Goal: Information Seeking & Learning: Find specific fact

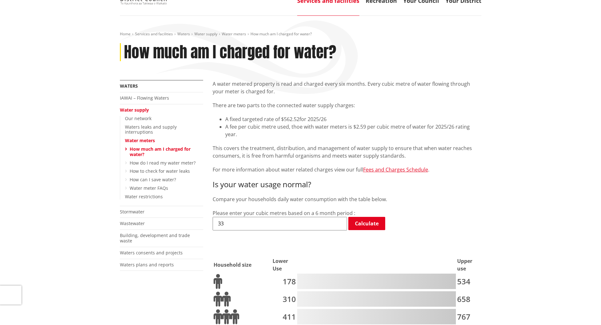
scroll to position [32, 0]
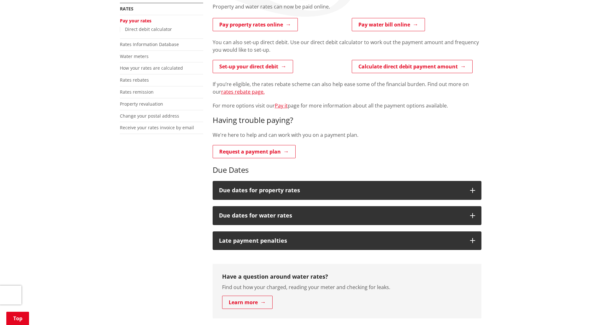
scroll to position [126, 0]
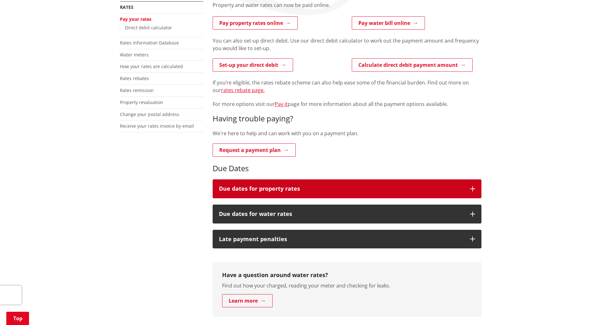
click at [300, 182] on button "Due dates for property rates" at bounding box center [347, 189] width 269 height 19
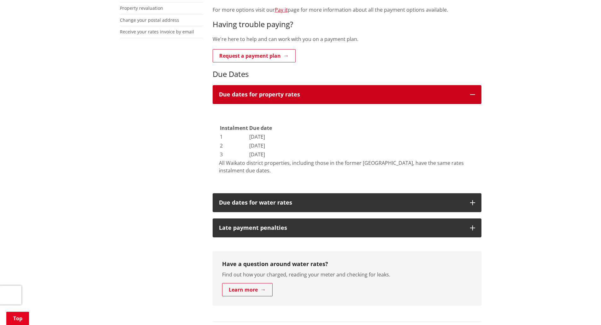
scroll to position [221, 0]
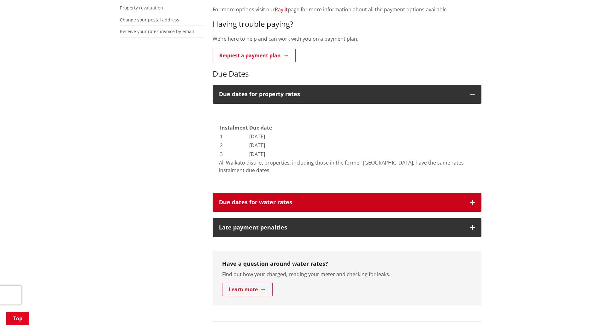
click at [303, 203] on h3 "Due dates for water rates" at bounding box center [341, 202] width 245 height 6
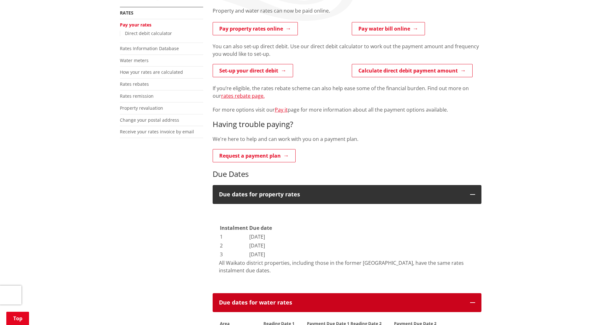
scroll to position [32, 0]
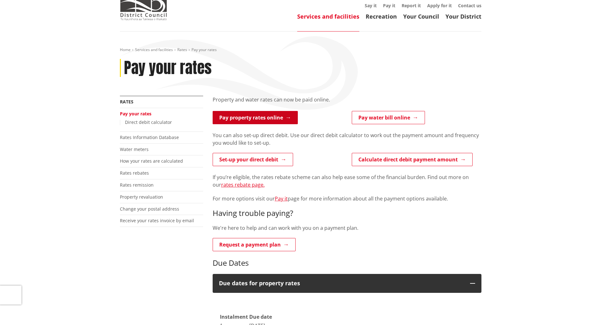
click at [263, 120] on link "Pay property rates online" at bounding box center [255, 117] width 85 height 13
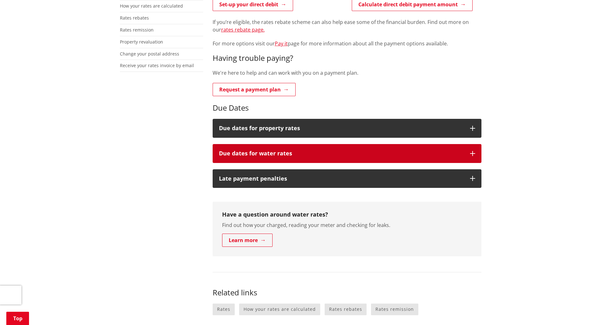
scroll to position [189, 0]
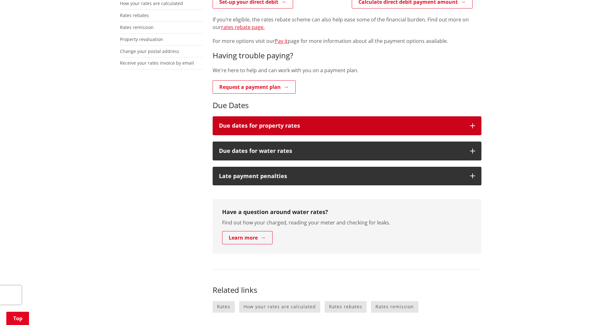
click at [298, 126] on h3 "Due dates for property rates" at bounding box center [341, 126] width 245 height 6
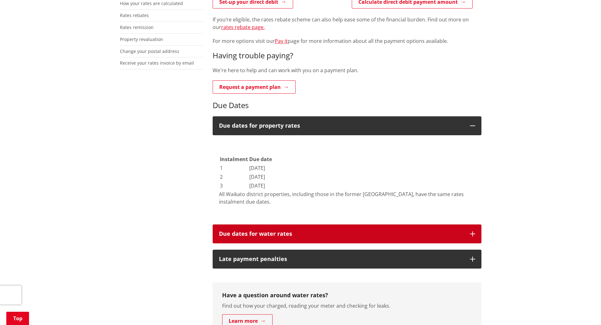
click at [295, 229] on button "Due dates for water rates" at bounding box center [347, 234] width 269 height 19
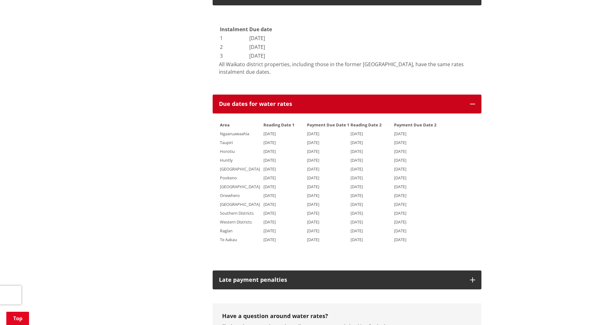
scroll to position [410, 0]
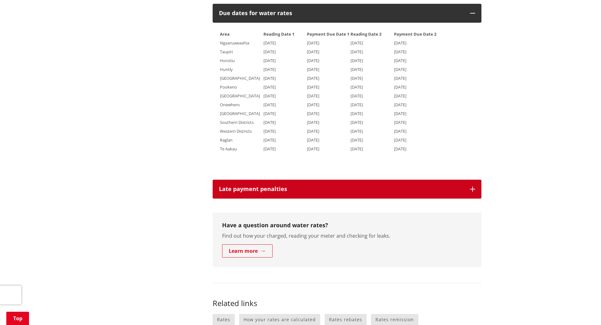
click at [282, 193] on h3 "Late payment penalties" at bounding box center [341, 189] width 245 height 6
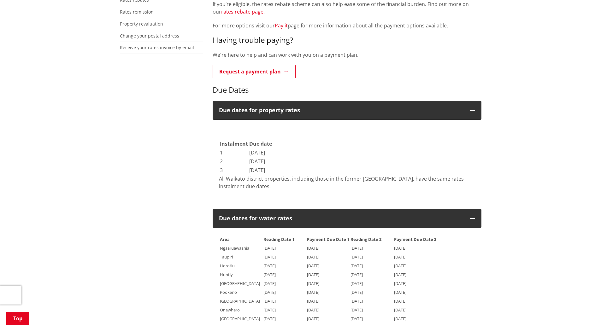
scroll to position [158, 0]
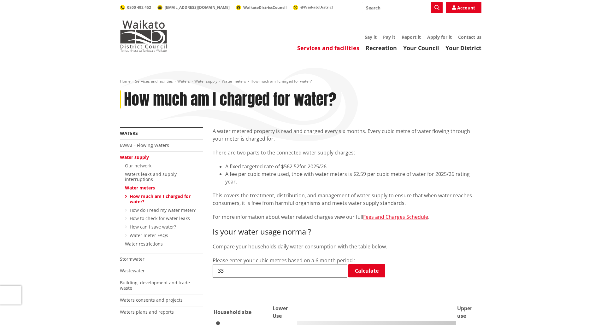
drag, startPoint x: 588, startPoint y: 0, endPoint x: 372, endPoint y: 219, distance: 306.9
click at [391, 214] on link "Fees and Charges Schedule" at bounding box center [395, 217] width 65 height 7
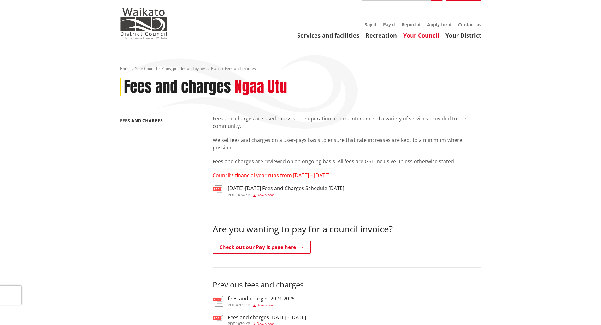
scroll to position [32, 0]
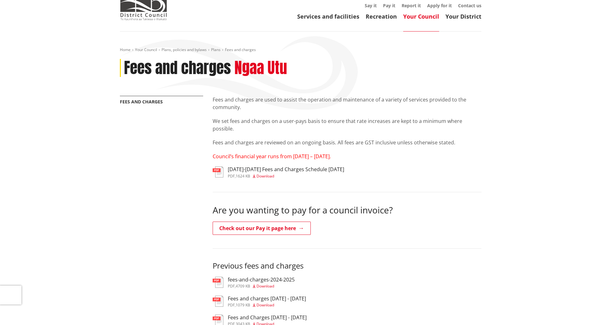
click at [313, 171] on h3 "[DATE]-[DATE] Fees and Charges Schedule [DATE]" at bounding box center [286, 170] width 116 height 6
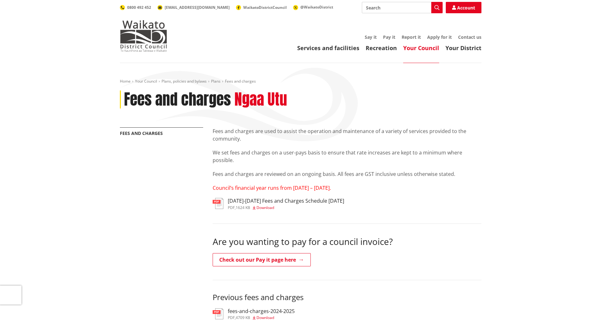
scroll to position [32, 0]
